Goal: Information Seeking & Learning: Learn about a topic

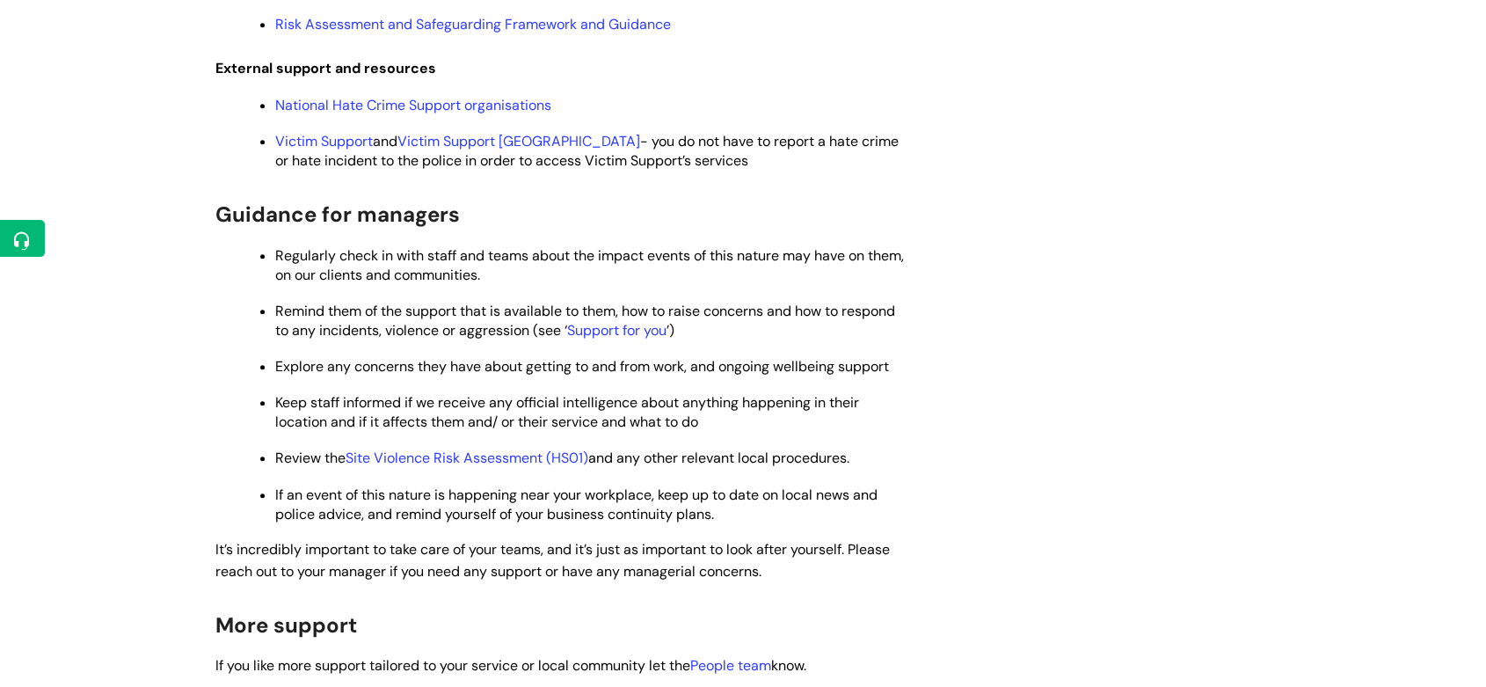
scroll to position [1951, 0]
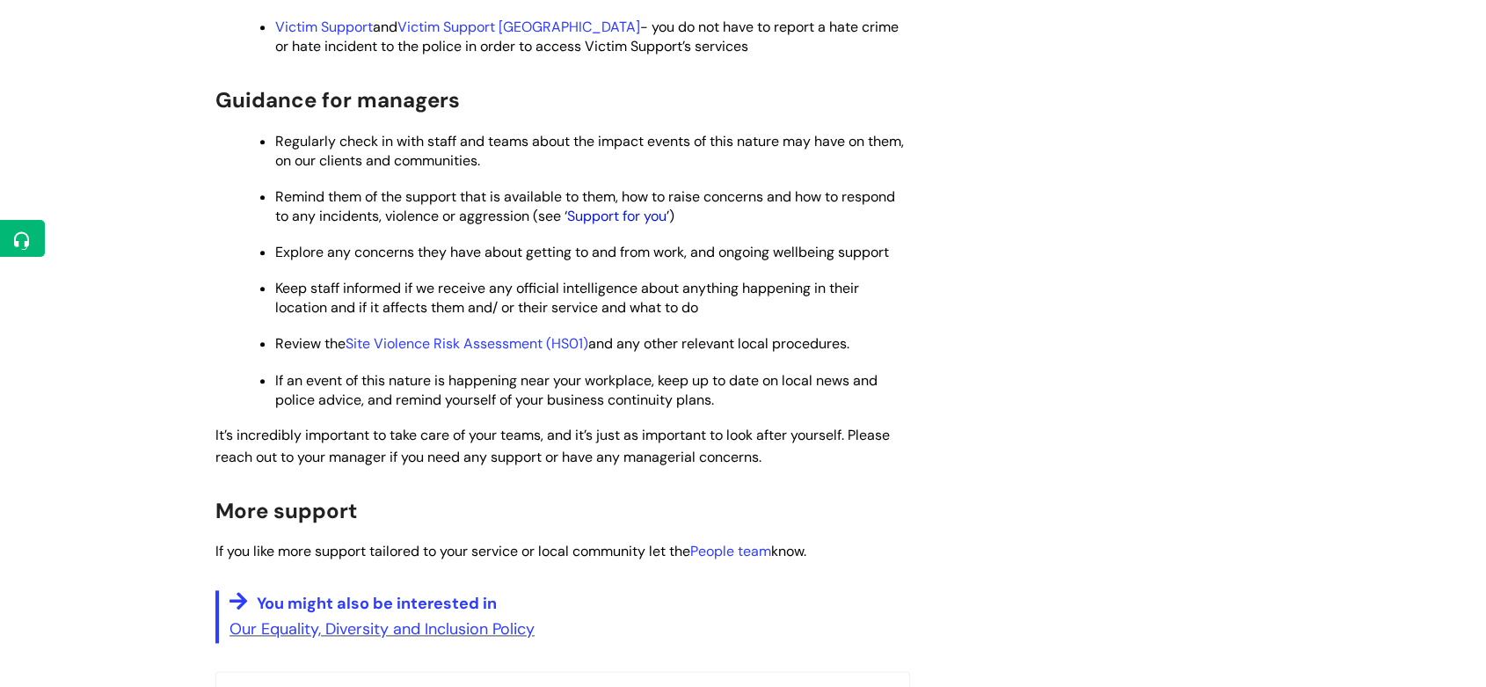
click at [626, 225] on link "Support for you" at bounding box center [616, 216] width 99 height 18
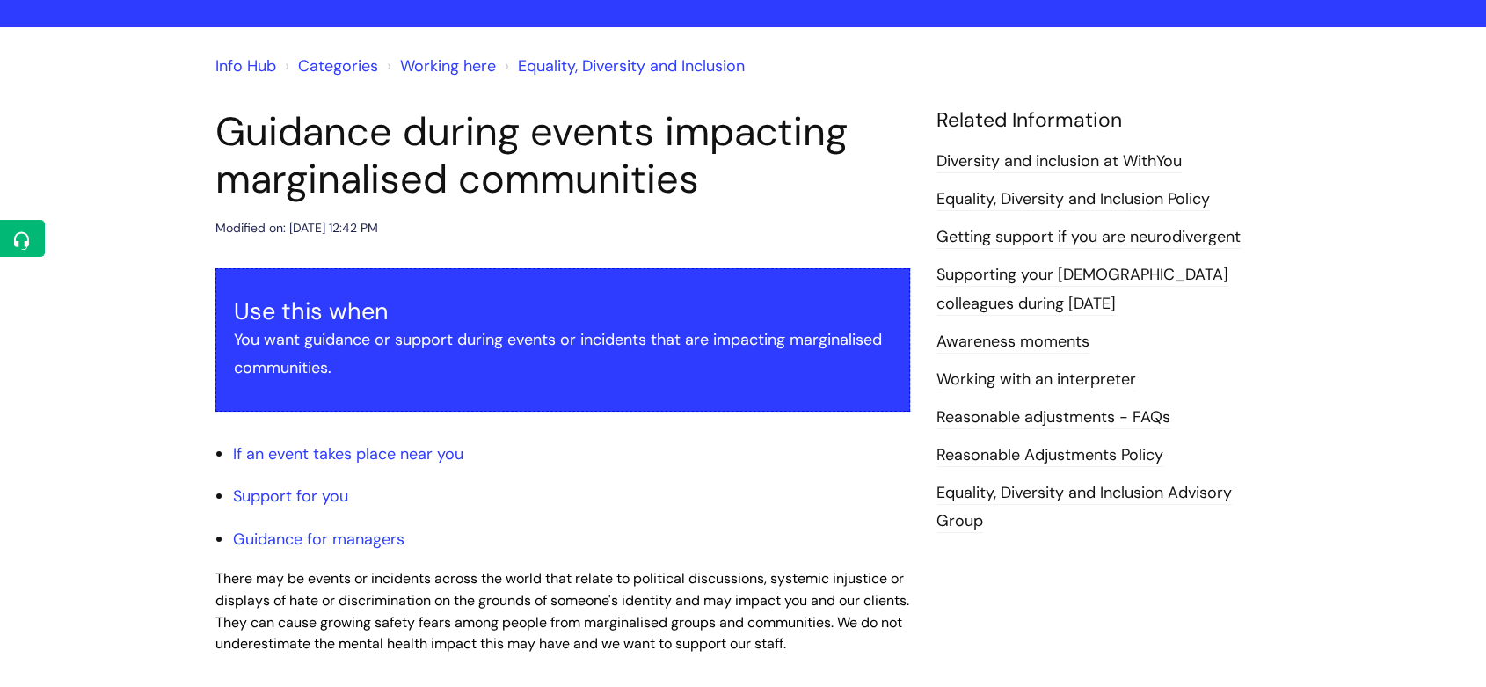
scroll to position [95, 0]
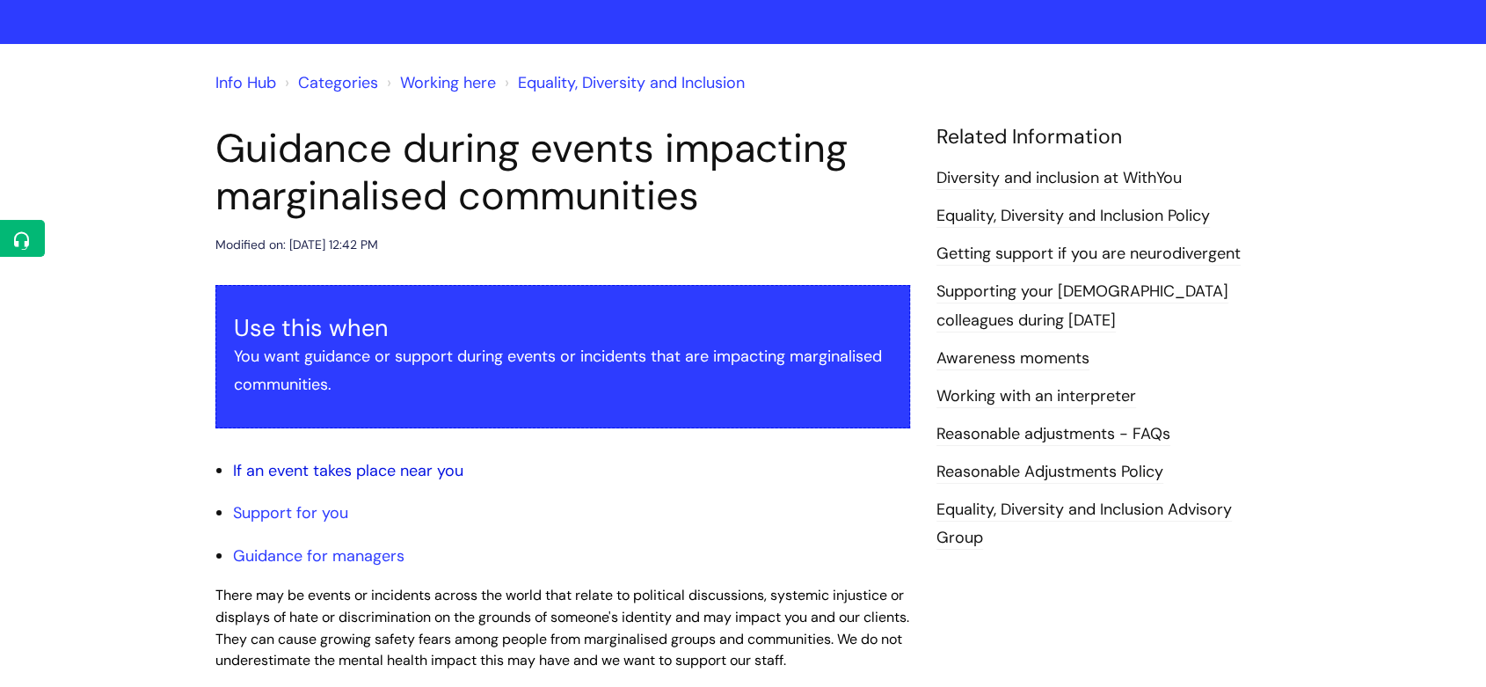
click at [275, 470] on link "If an event takes place near you" at bounding box center [348, 470] width 230 height 21
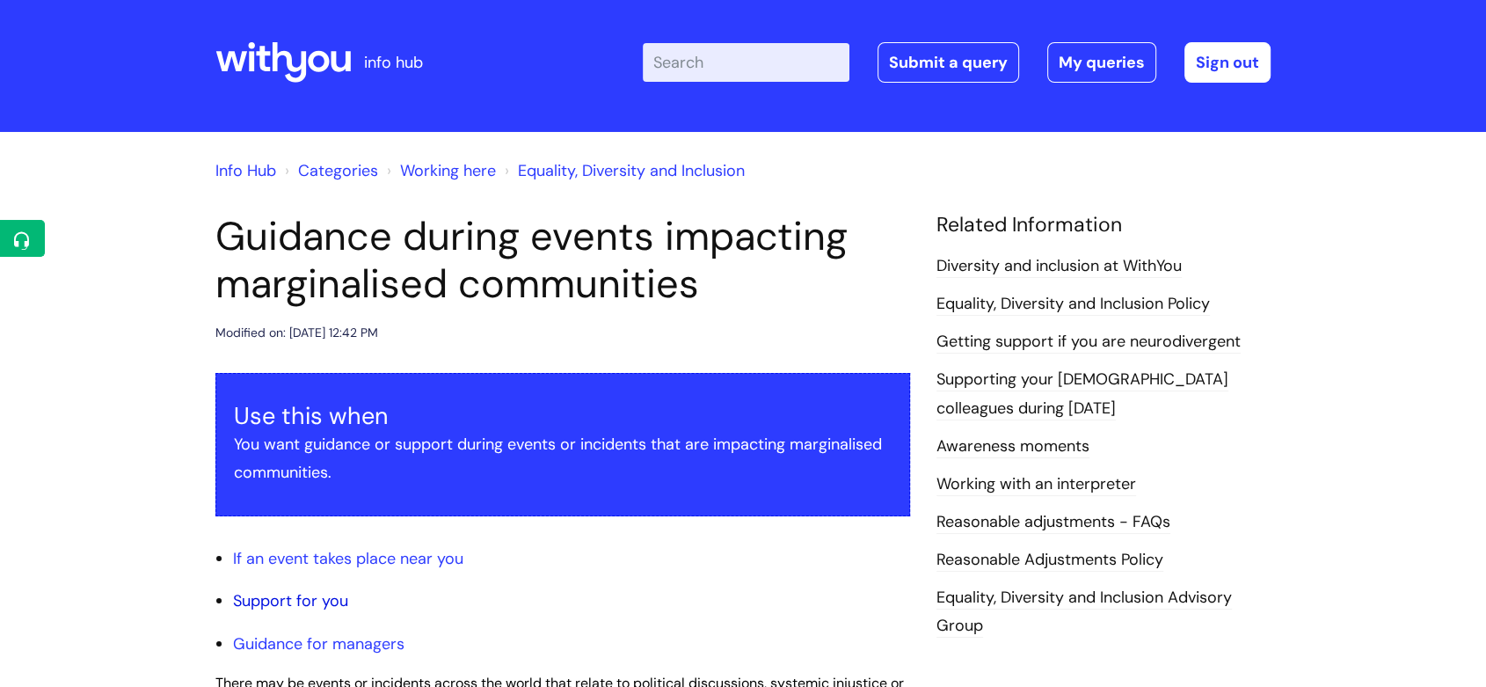
click at [306, 596] on link "Support for you" at bounding box center [290, 600] width 115 height 21
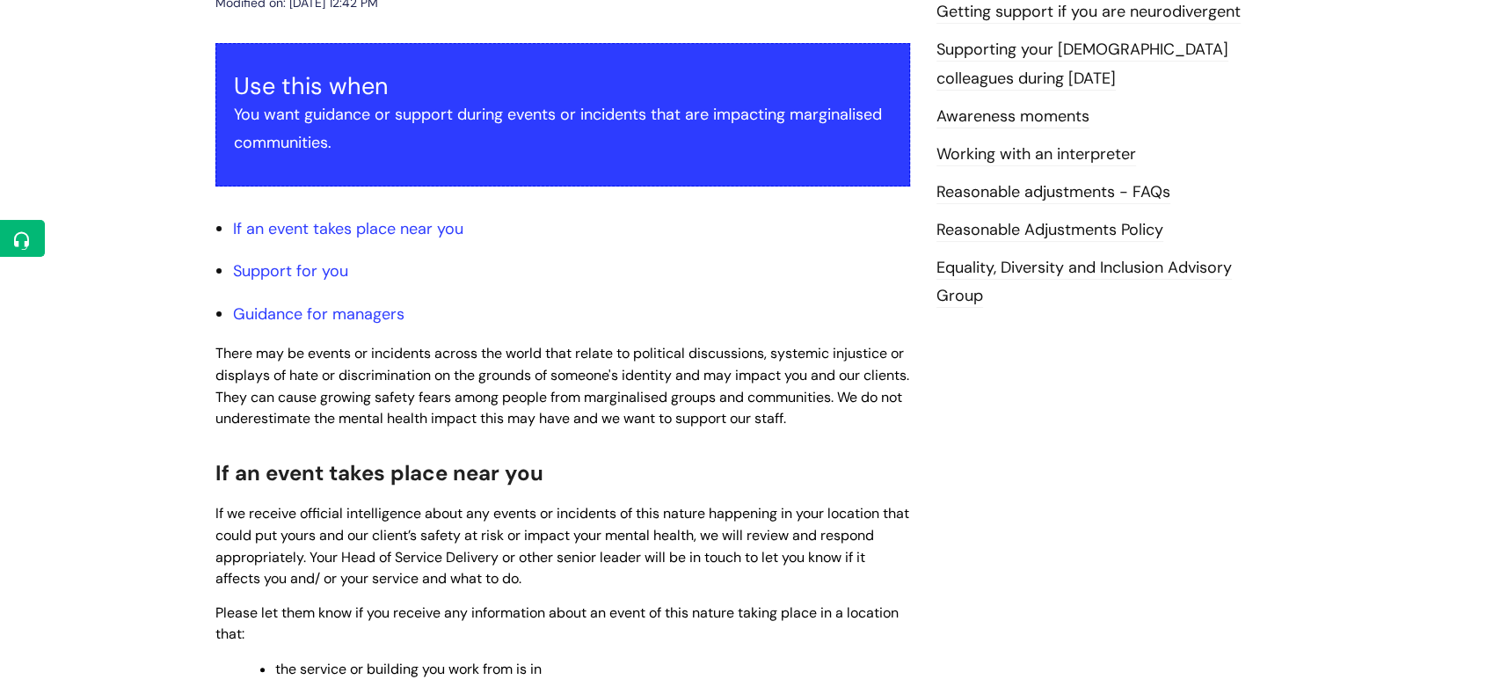
scroll to position [193, 0]
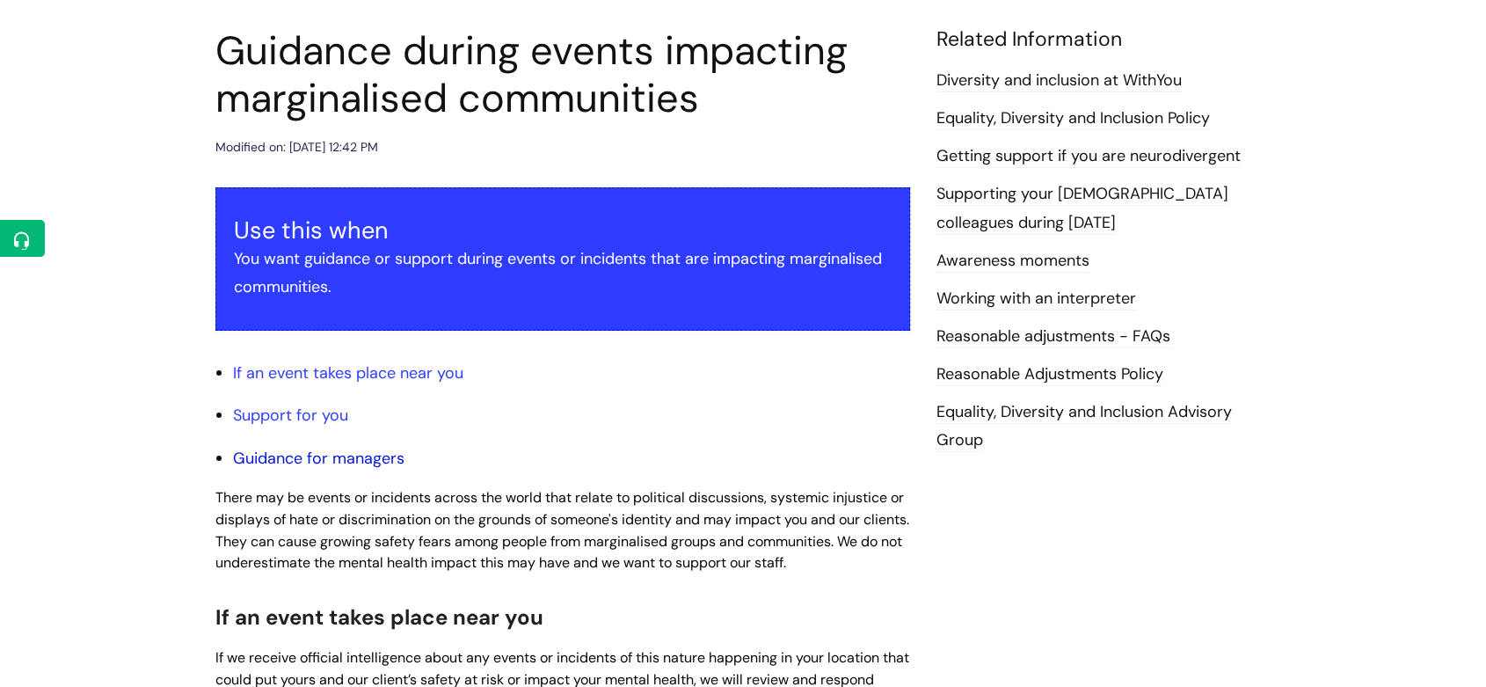
click at [345, 456] on link "Guidance for managers" at bounding box center [318, 458] width 171 height 21
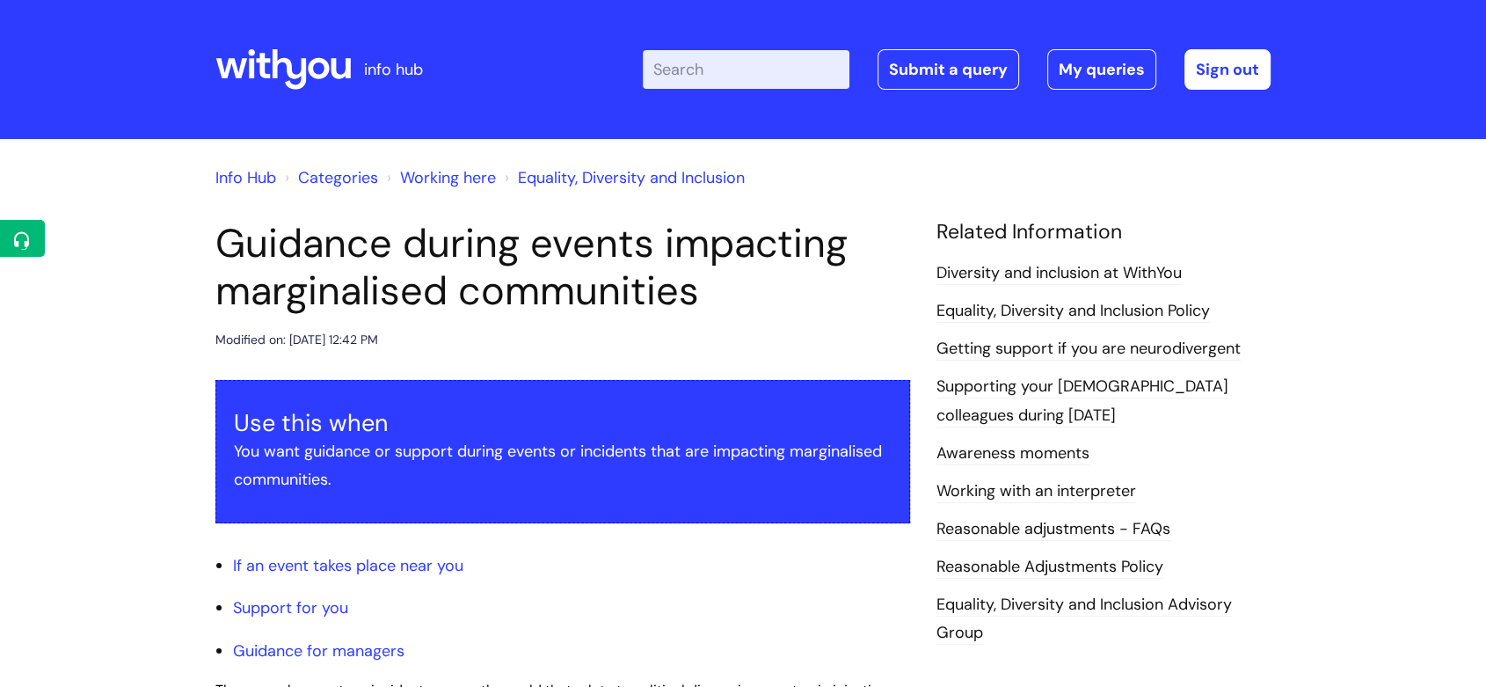
click at [291, 76] on icon at bounding box center [290, 69] width 34 height 40
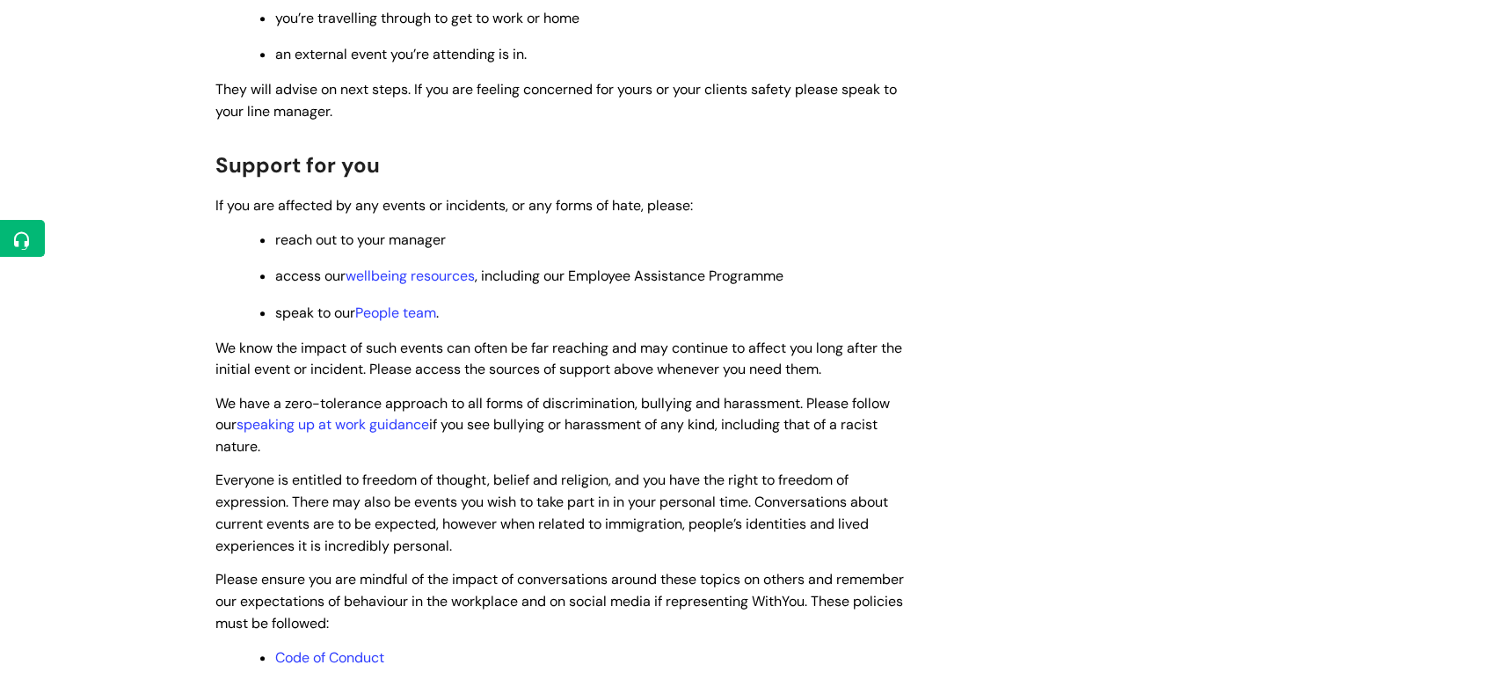
scroll to position [1172, 0]
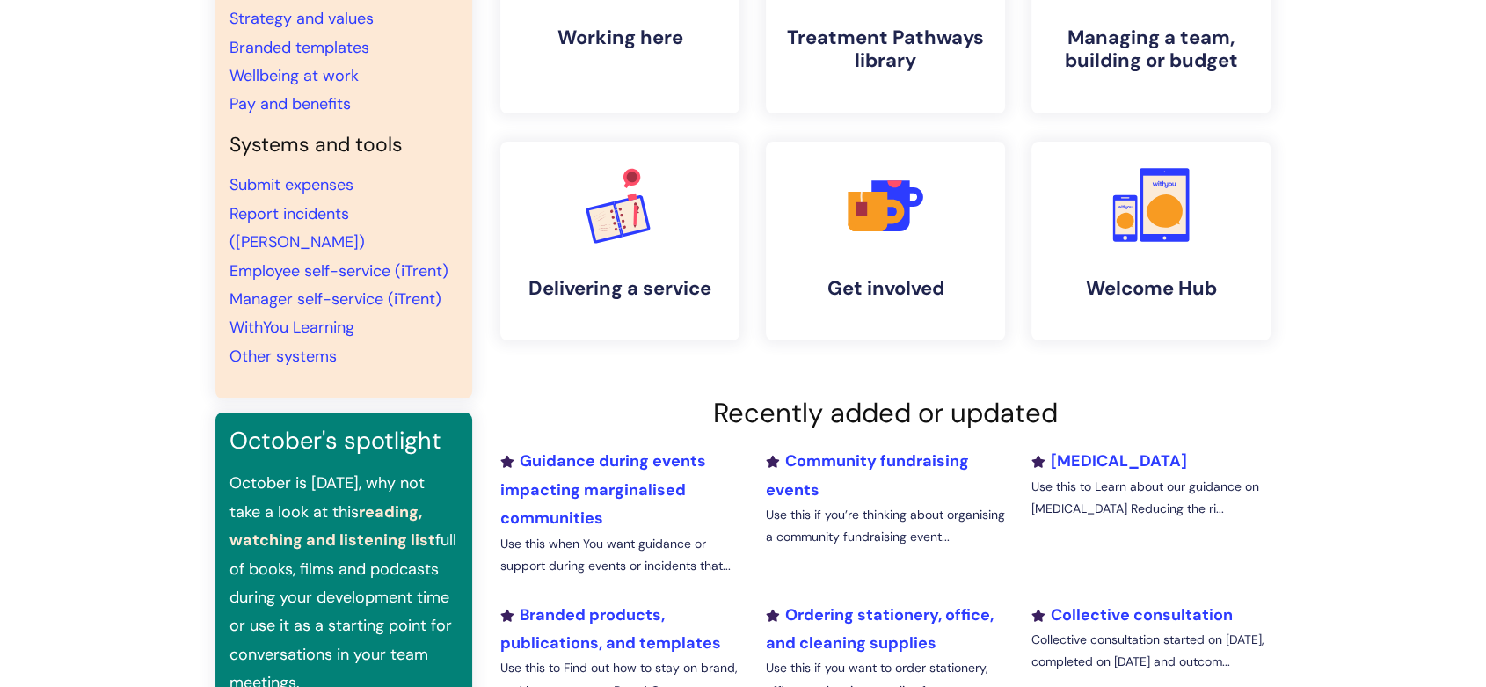
scroll to position [488, 0]
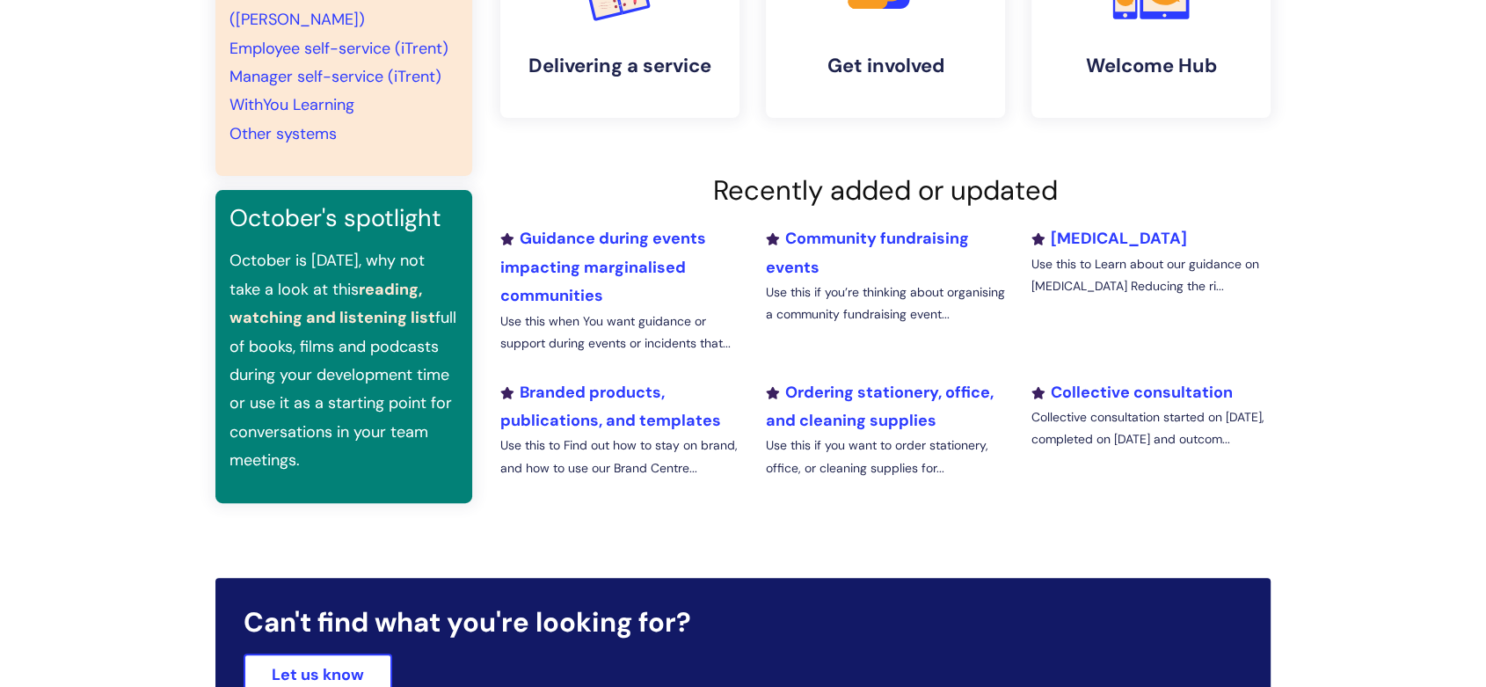
click at [279, 315] on link "reading, watching and listening list" at bounding box center [333, 303] width 206 height 49
